Goal: Find specific page/section: Find specific page/section

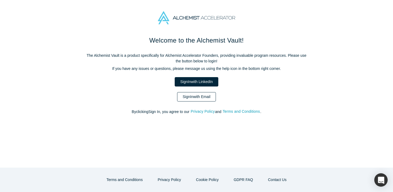
click at [207, 98] on link "Sign In with Email" at bounding box center [196, 96] width 39 height 9
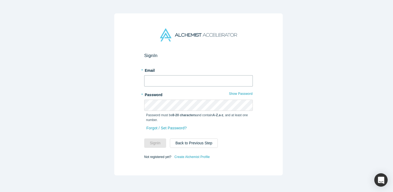
type input "[EMAIL_ADDRESS][DOMAIN_NAME]"
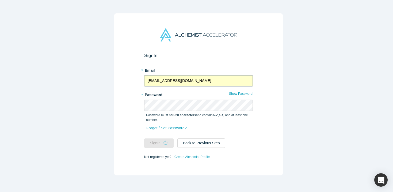
click at [195, 81] on input "[EMAIL_ADDRESS][DOMAIN_NAME]" at bounding box center [198, 80] width 109 height 11
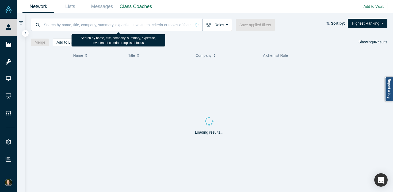
click at [108, 27] on input at bounding box center [117, 24] width 148 height 13
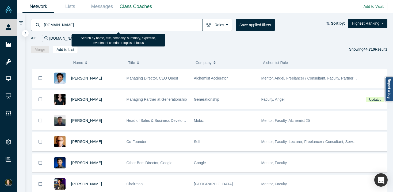
type input "[DOMAIN_NAME]"
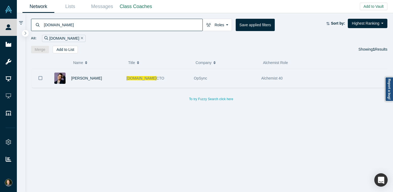
click at [134, 79] on span "[DOMAIN_NAME]" at bounding box center [142, 78] width 30 height 4
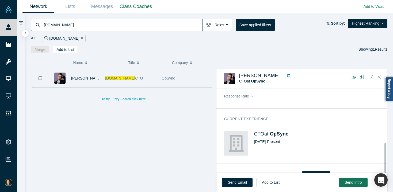
scroll to position [157, 0]
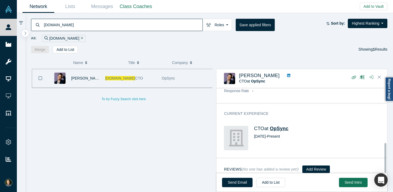
click at [277, 126] on span "OpSync" at bounding box center [279, 128] width 19 height 5
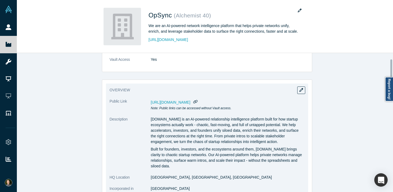
scroll to position [29, 0]
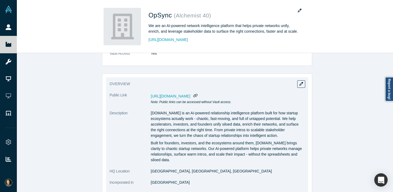
click at [191, 96] on span "[URL][DOMAIN_NAME]" at bounding box center [171, 96] width 40 height 4
click at [191, 97] on span "[URL][DOMAIN_NAME]" at bounding box center [171, 96] width 40 height 4
click at [198, 96] on icon "button" at bounding box center [195, 95] width 5 height 4
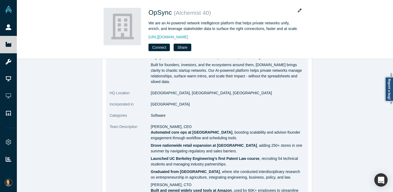
scroll to position [55, 0]
